Goal: Check status: Check status

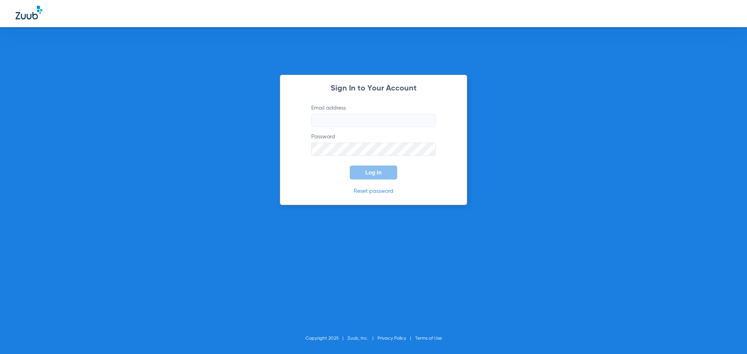
click at [391, 120] on input "Email address" at bounding box center [373, 120] width 124 height 13
click at [358, 122] on input "Email address" at bounding box center [373, 120] width 124 height 13
type input "[EMAIL_ADDRESS][DOMAIN_NAME]"
click at [350, 166] on button "Log In" at bounding box center [373, 173] width 47 height 14
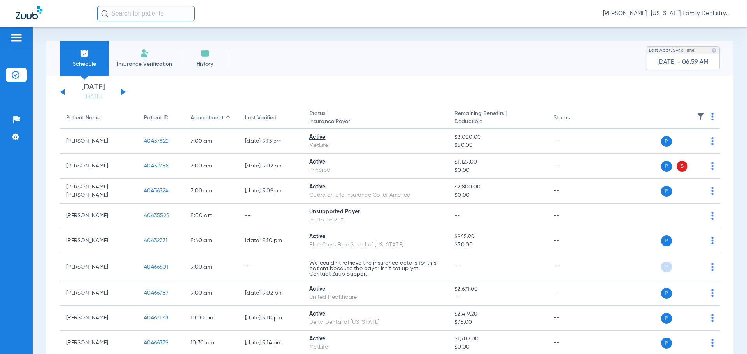
click at [122, 91] on button at bounding box center [123, 92] width 5 height 6
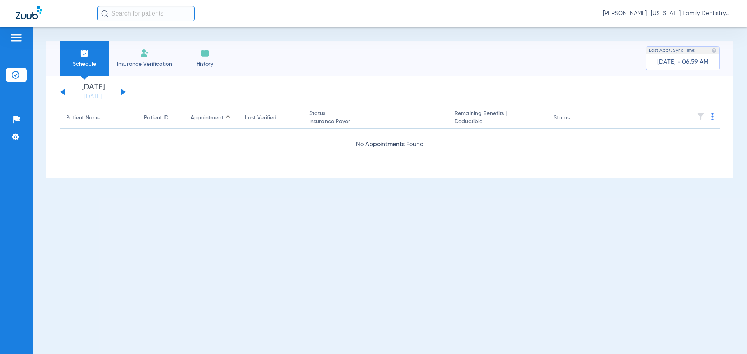
click at [122, 91] on button at bounding box center [123, 92] width 5 height 6
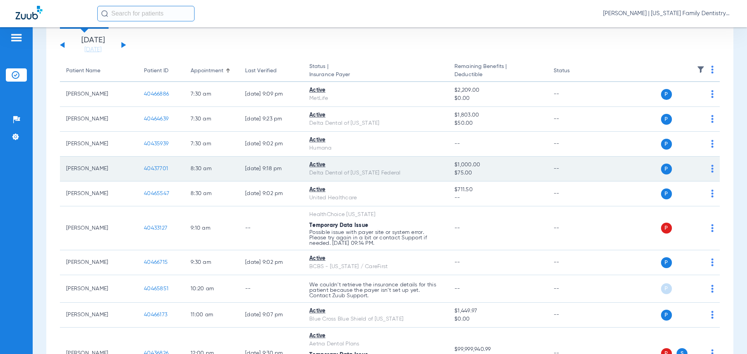
scroll to position [147, 0]
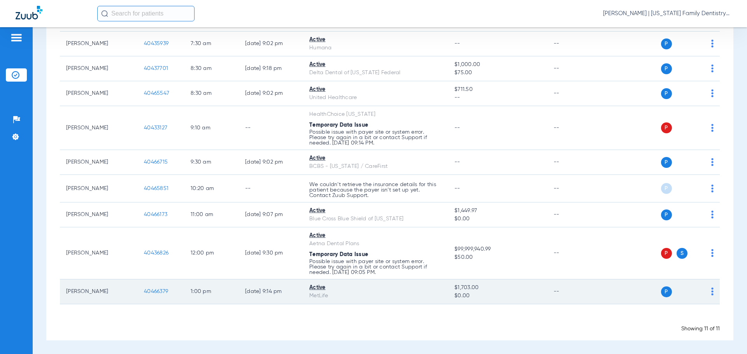
click at [152, 290] on span "40466379" at bounding box center [156, 291] width 24 height 5
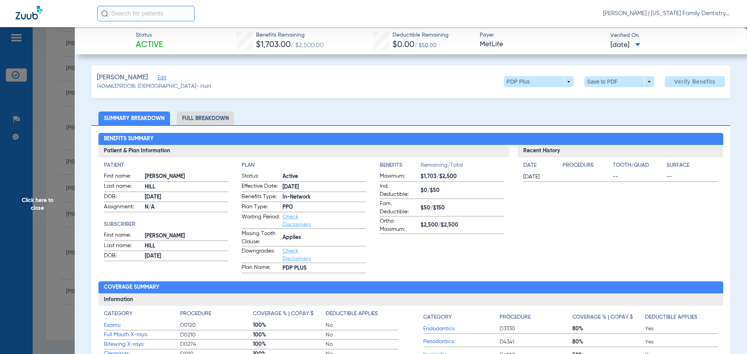
click at [68, 233] on span "Click here to close" at bounding box center [37, 204] width 75 height 354
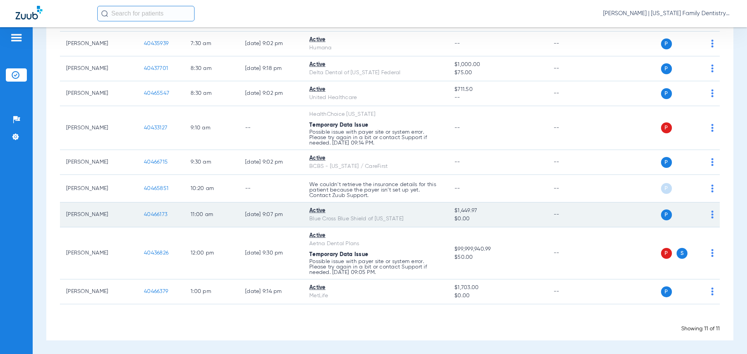
scroll to position [0, 0]
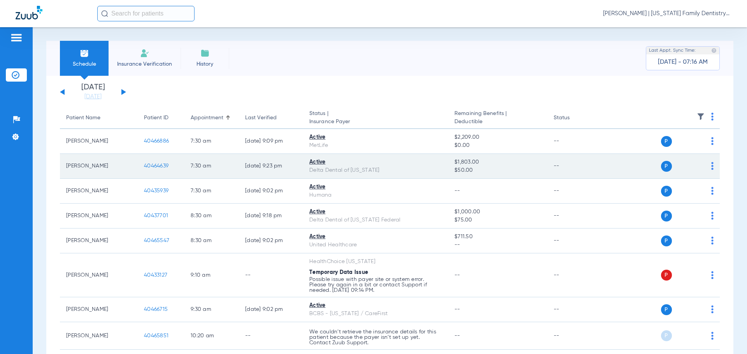
click at [158, 166] on span "40464639" at bounding box center [156, 165] width 25 height 5
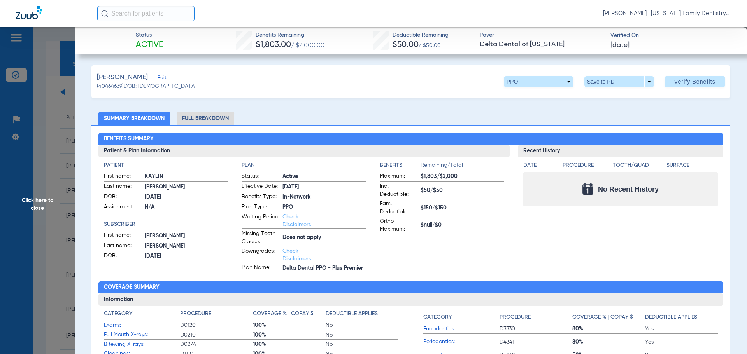
click at [67, 161] on span "Click here to close" at bounding box center [37, 204] width 75 height 354
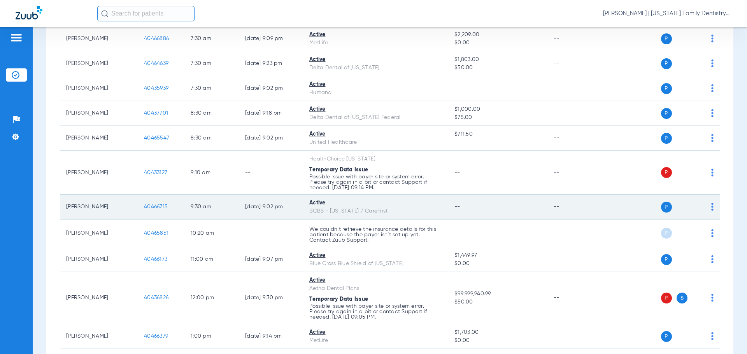
scroll to position [117, 0]
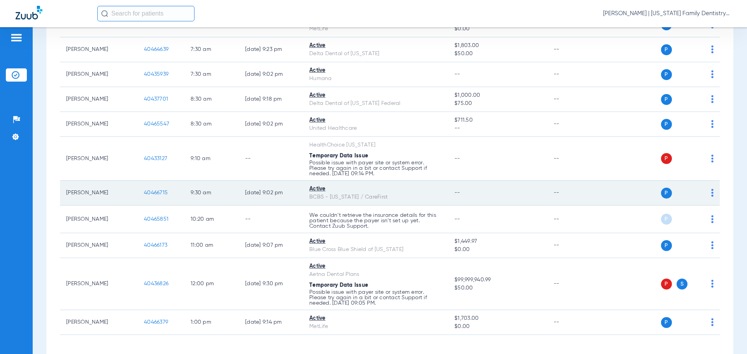
click at [148, 190] on span "40466715" at bounding box center [156, 192] width 24 height 5
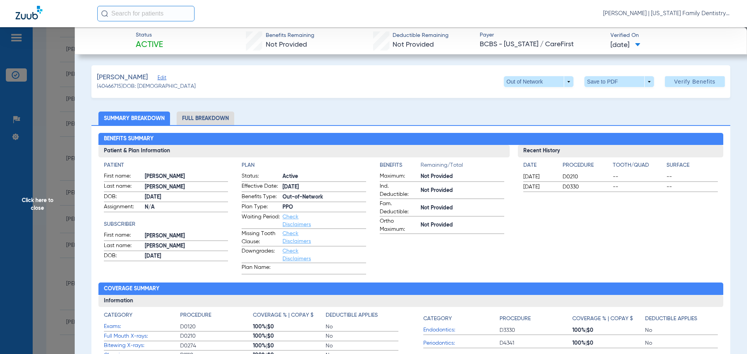
click at [203, 112] on li "Full Breakdown" at bounding box center [206, 119] width 58 height 14
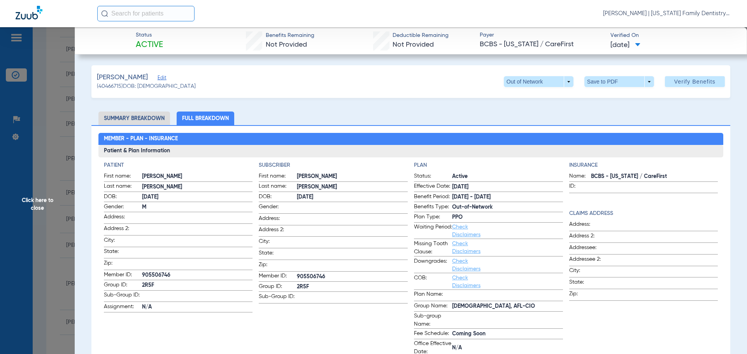
click at [46, 97] on span "Click here to close" at bounding box center [37, 204] width 75 height 354
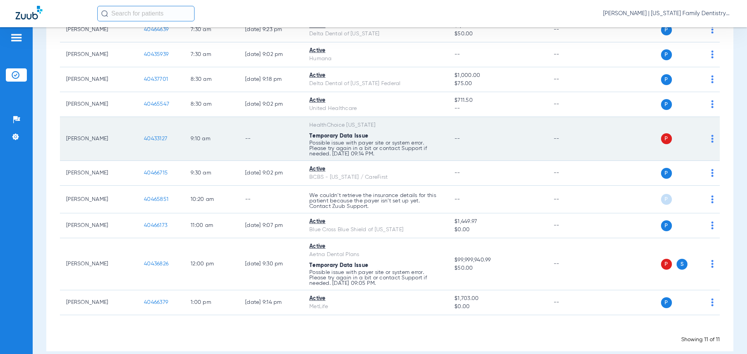
scroll to position [147, 0]
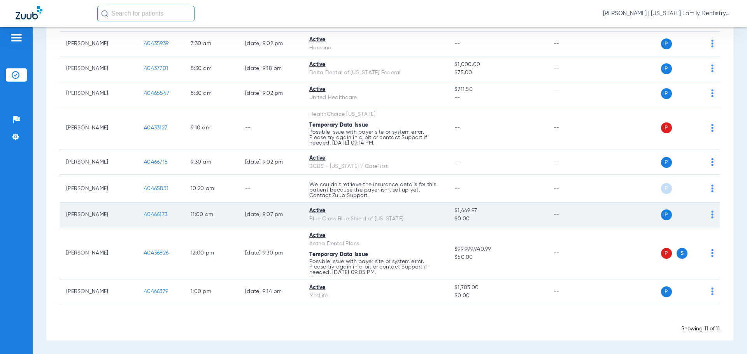
click at [161, 210] on td "40466173" at bounding box center [161, 215] width 47 height 25
click at [161, 217] on span "40466173" at bounding box center [155, 214] width 23 height 5
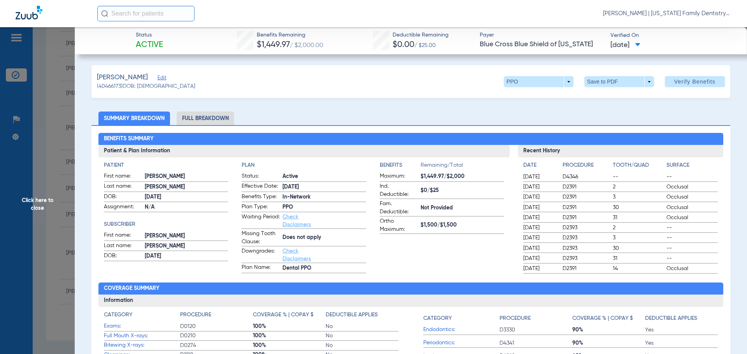
click at [67, 128] on span "Click here to close" at bounding box center [37, 204] width 75 height 354
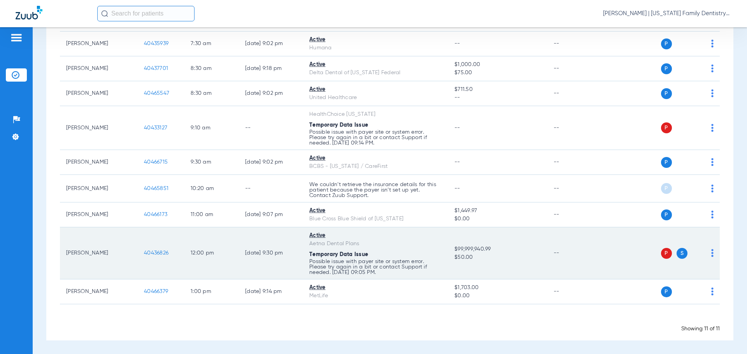
click at [159, 261] on td "40436826" at bounding box center [161, 254] width 47 height 52
click at [158, 253] on span "40436826" at bounding box center [156, 253] width 25 height 5
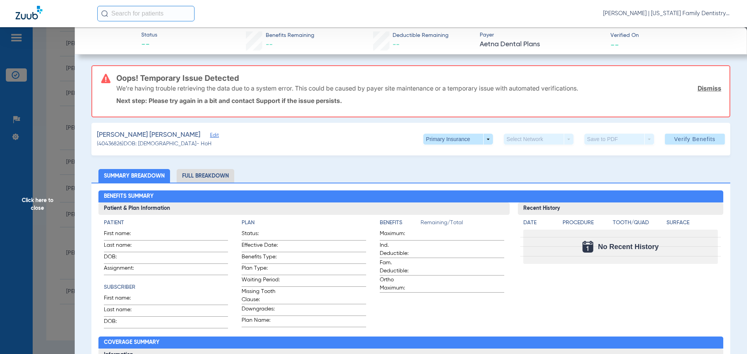
click at [65, 141] on span "Click here to close" at bounding box center [37, 204] width 75 height 354
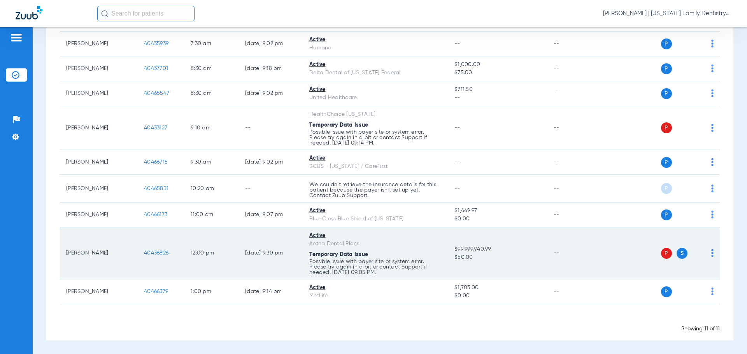
click at [156, 254] on span "40436826" at bounding box center [156, 253] width 25 height 5
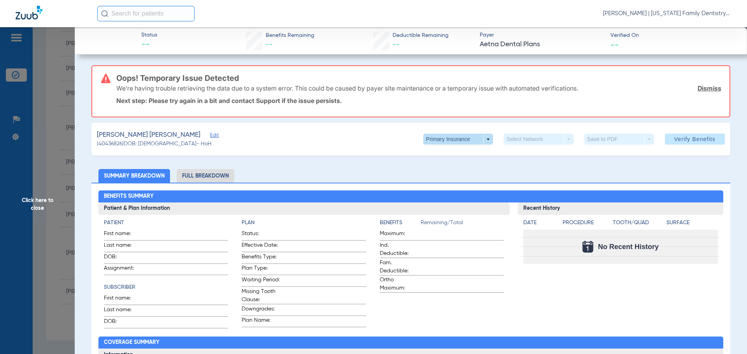
click at [464, 144] on span at bounding box center [458, 139] width 70 height 11
click at [441, 172] on span "Secondary Insurance" at bounding box center [449, 170] width 51 height 5
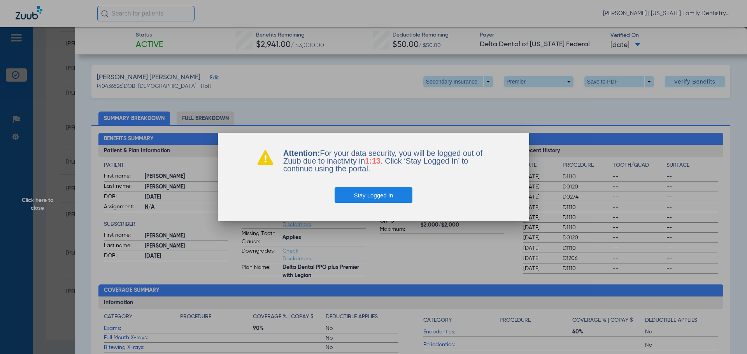
click at [390, 193] on button "Stay Logged In" at bounding box center [374, 196] width 78 height 16
